Goal: Task Accomplishment & Management: Manage account settings

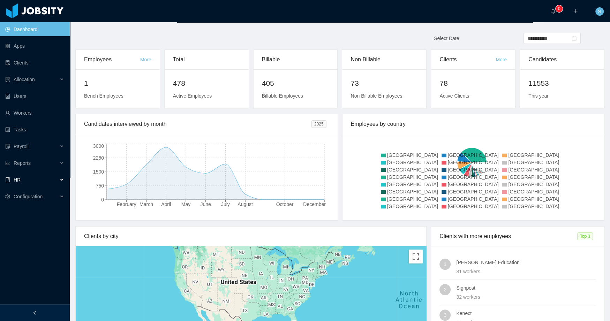
click at [55, 180] on div "HR" at bounding box center [35, 180] width 70 height 14
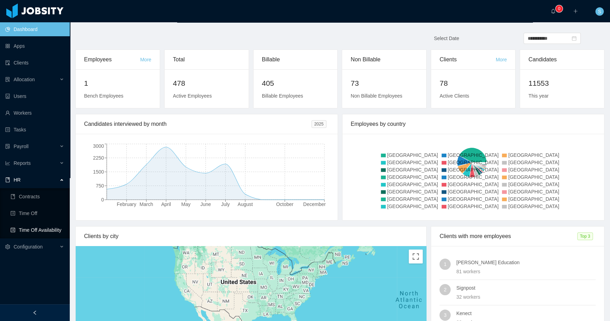
click at [43, 230] on link "Time Off Availability" at bounding box center [37, 230] width 54 height 14
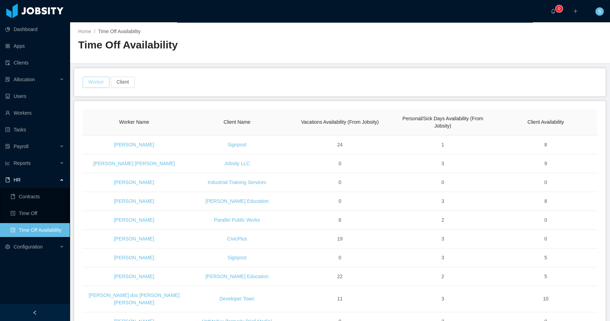
click at [100, 82] on button "Worker" at bounding box center [96, 82] width 27 height 11
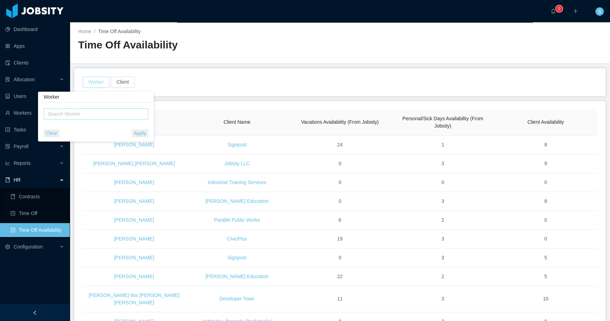
click at [114, 116] on div "Search Worker" at bounding box center [93, 114] width 90 height 7
type input "**********"
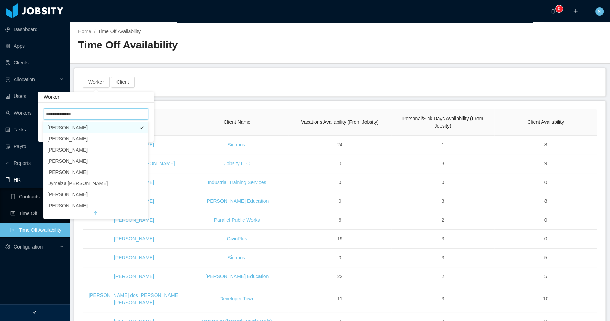
click at [108, 127] on li "[PERSON_NAME]" at bounding box center [95, 127] width 105 height 11
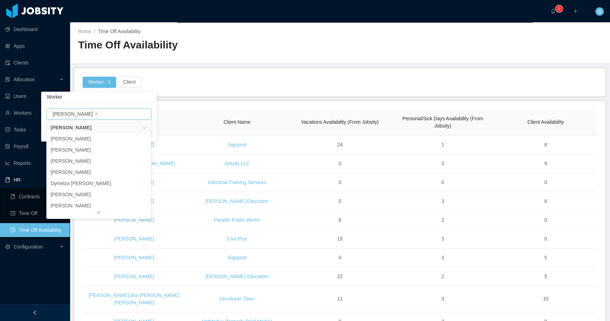
click at [203, 81] on div "Worker · 1 Client" at bounding box center [340, 82] width 516 height 11
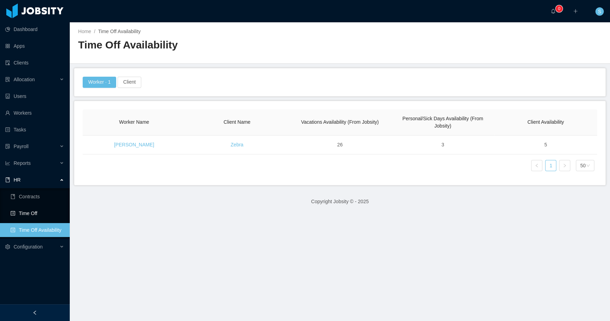
click at [47, 215] on link "Time Off" at bounding box center [37, 213] width 54 height 14
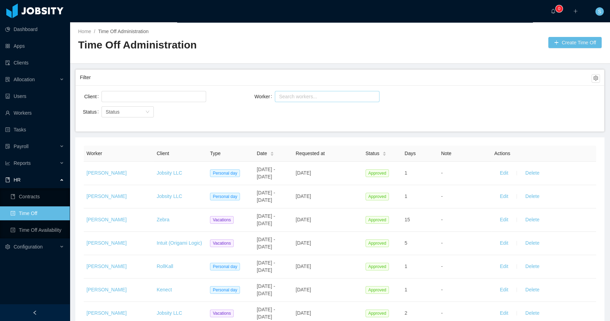
click at [295, 96] on div "Search workers..." at bounding box center [324, 96] width 90 height 7
type input "**********"
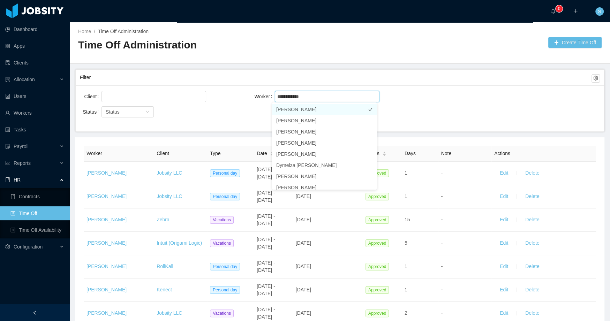
click at [314, 107] on li "[PERSON_NAME]" at bounding box center [324, 109] width 105 height 11
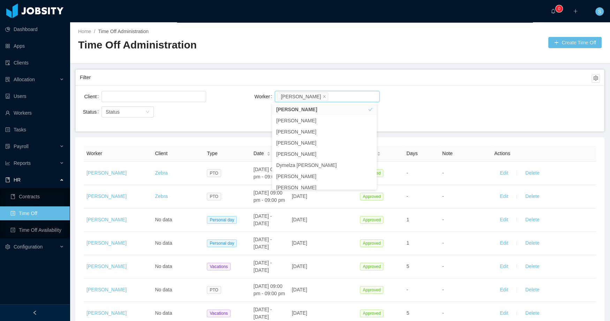
click at [230, 132] on main "Home / Time Off Administration / Time Off Administration Create Time Off Filter…" at bounding box center [340, 171] width 540 height 299
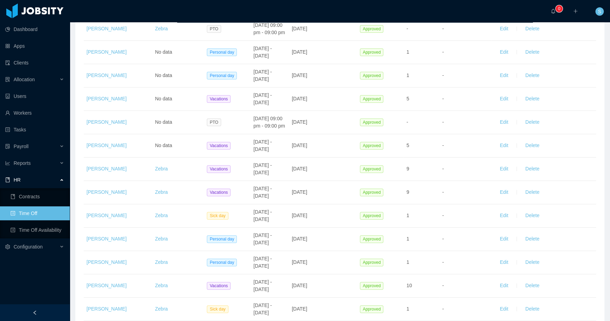
scroll to position [291, 0]
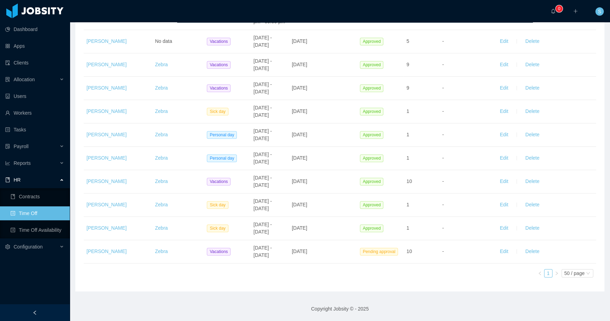
click at [348, 282] on div "Worker Client Type Date Requested at Status Days Note Actions [PERSON_NAME] Zeb…" at bounding box center [340, 78] width 512 height 409
click at [314, 281] on div "Worker Client Type Date Requested at Status Days Note Actions [PERSON_NAME] Zeb…" at bounding box center [340, 78] width 512 height 409
